Goal: Task Accomplishment & Management: Use online tool/utility

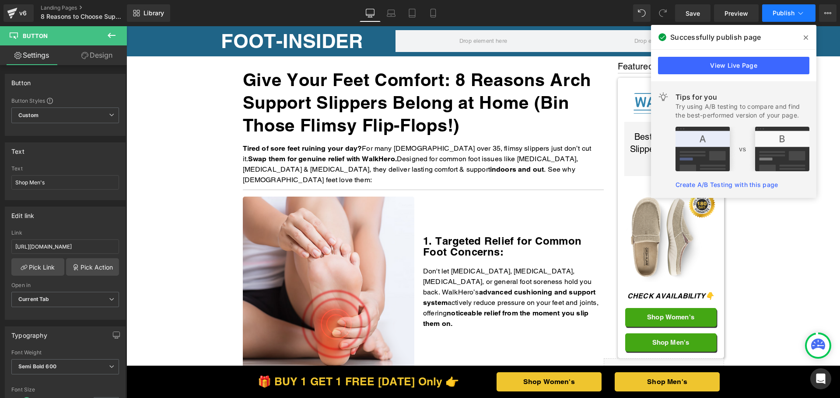
drag, startPoint x: 0, startPoint y: 0, endPoint x: 771, endPoint y: 13, distance: 771.1
click at [771, 13] on button "Publish" at bounding box center [788, 12] width 53 height 17
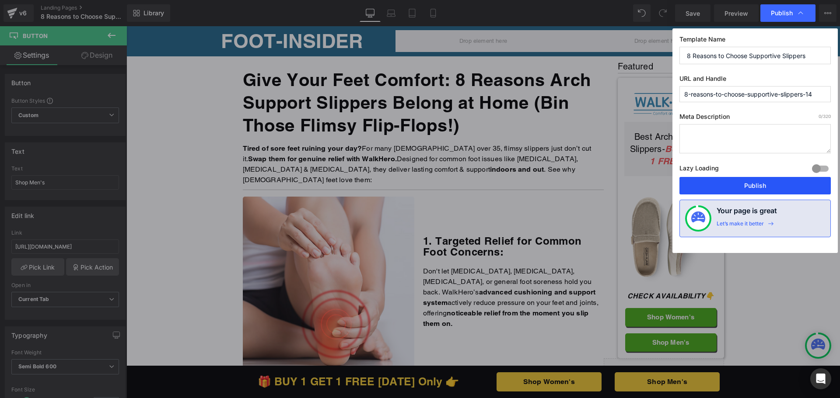
click at [0, 0] on button "Publish" at bounding box center [0, 0] width 0 height 0
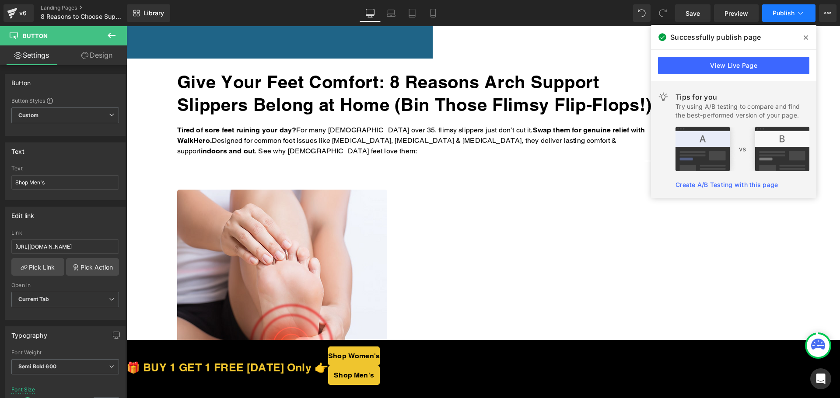
click at [783, 9] on button "Publish" at bounding box center [788, 12] width 53 height 17
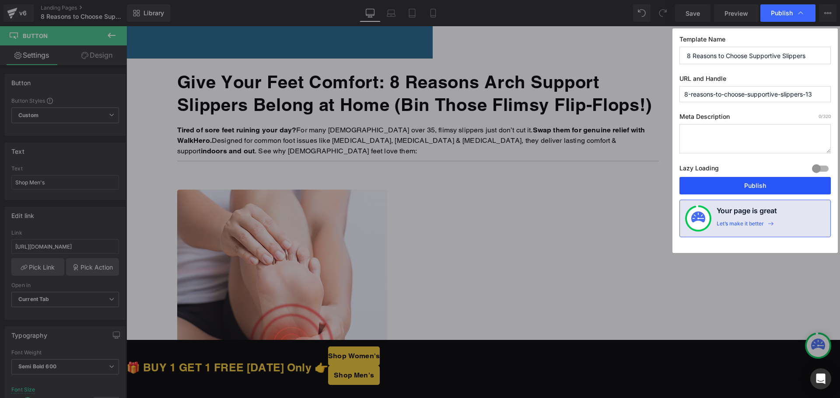
click at [0, 0] on button "Publish" at bounding box center [0, 0] width 0 height 0
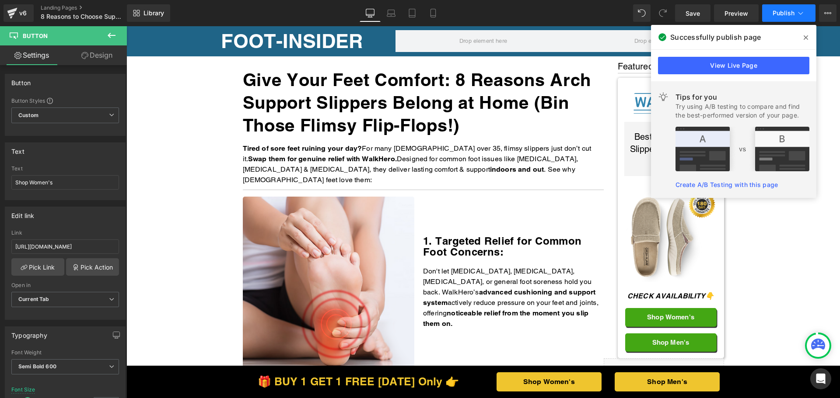
click at [765, 11] on button "Publish" at bounding box center [788, 12] width 53 height 17
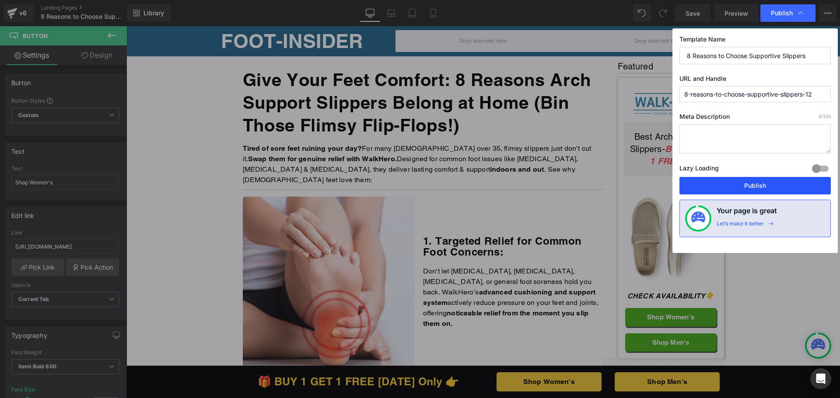
click at [0, 0] on button "Publish" at bounding box center [0, 0] width 0 height 0
